Goal: Navigation & Orientation: Find specific page/section

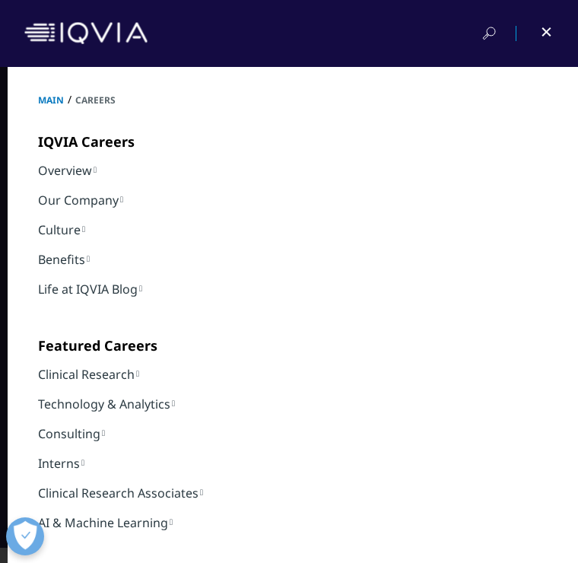
click at [33, 527] on button "Open Preferences" at bounding box center [25, 536] width 38 height 38
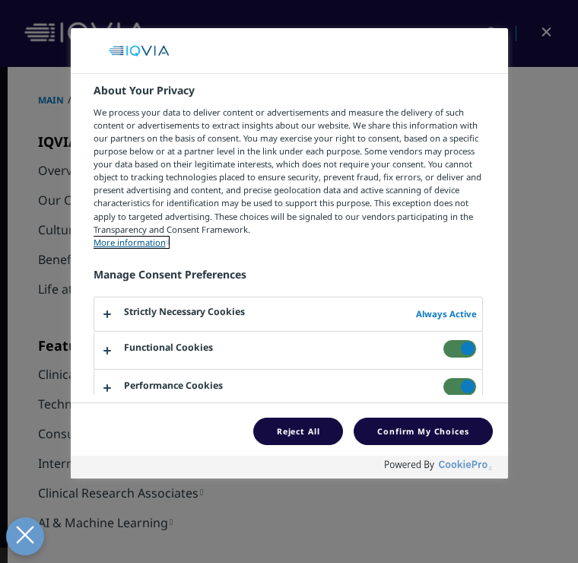
scroll to position [676, 0]
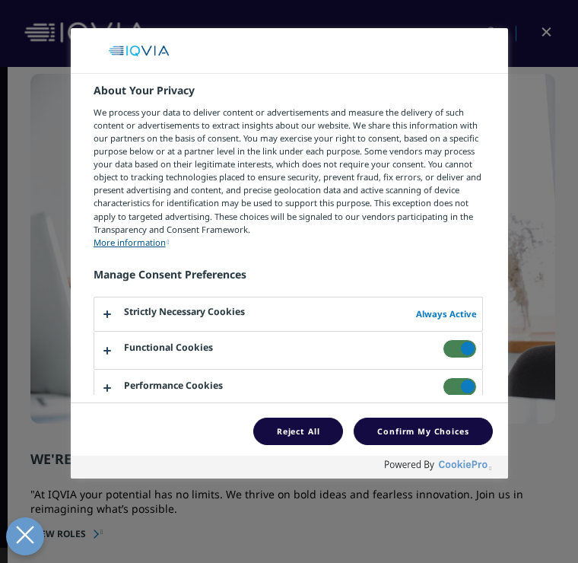
click at [101, 532] on div at bounding box center [289, 281] width 578 height 563
click at [417, 426] on button "Confirm My Choices" at bounding box center [423, 431] width 138 height 28
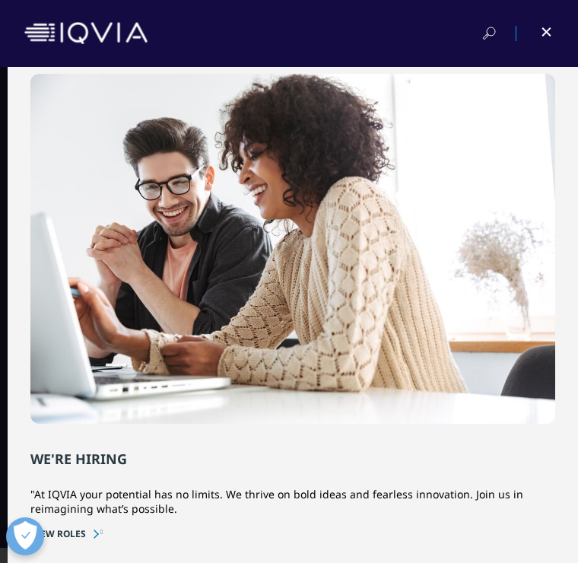
click at [407, 435] on div "WE'RE HIRING "At IQVIA your potential has no limits. We thrive on bold ideas an…" at bounding box center [292, 307] width 525 height 466
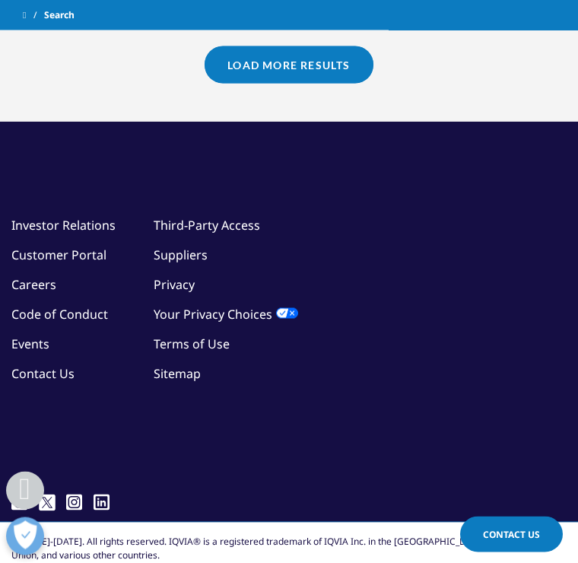
scroll to position [2319, 0]
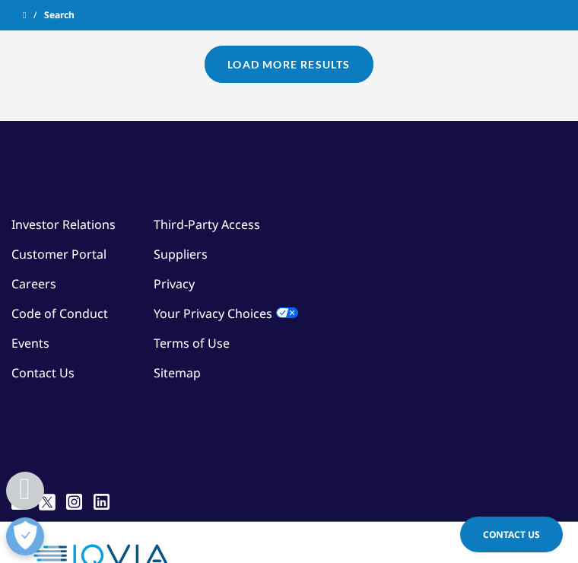
click at [35, 275] on link "Careers" at bounding box center [33, 283] width 45 height 17
